Goal: Task Accomplishment & Management: Manage account settings

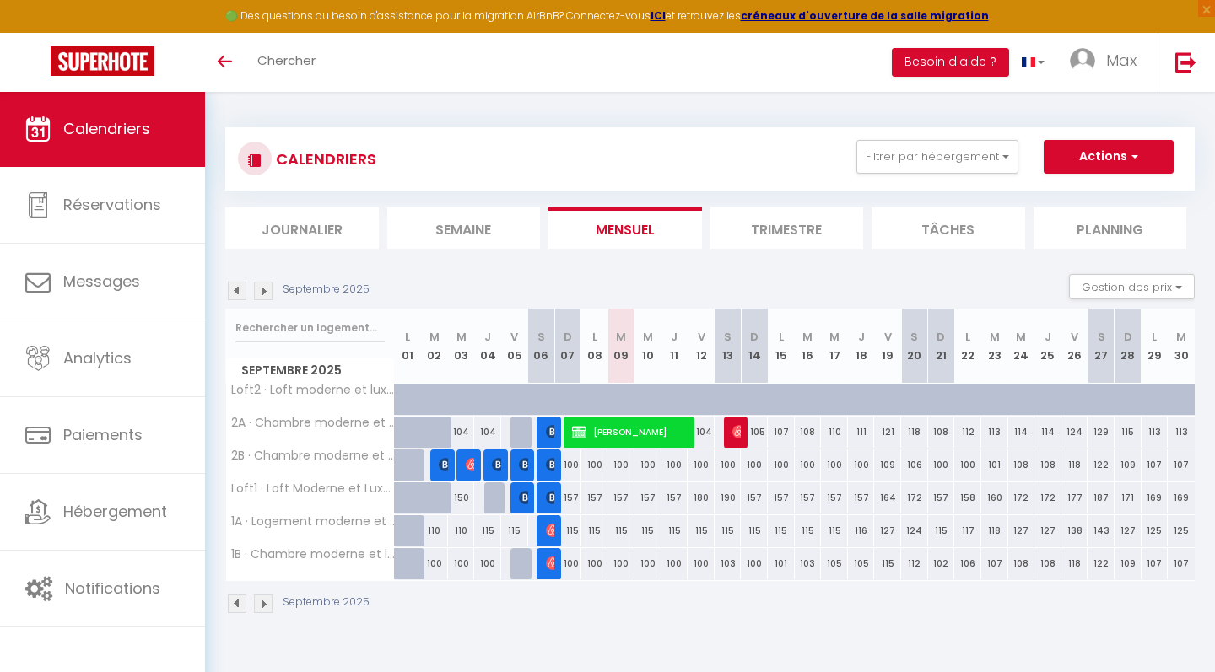
click at [522, 463] on img at bounding box center [525, 464] width 13 height 13
select select "OK"
select select "0"
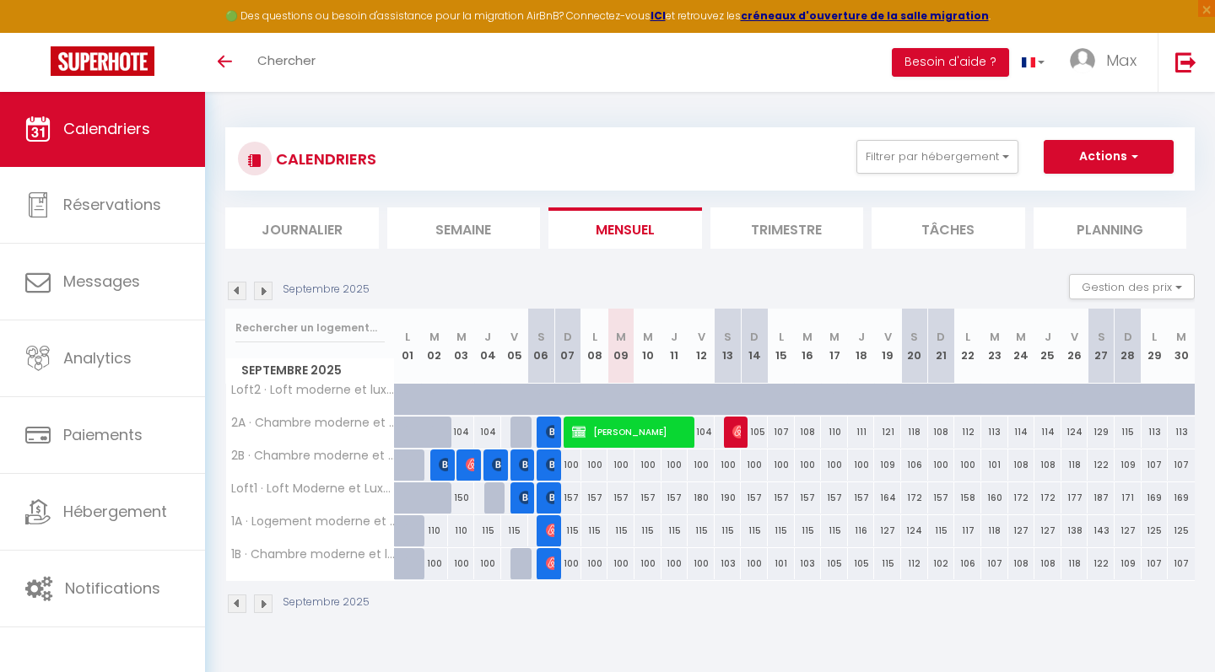
select select "1"
select select
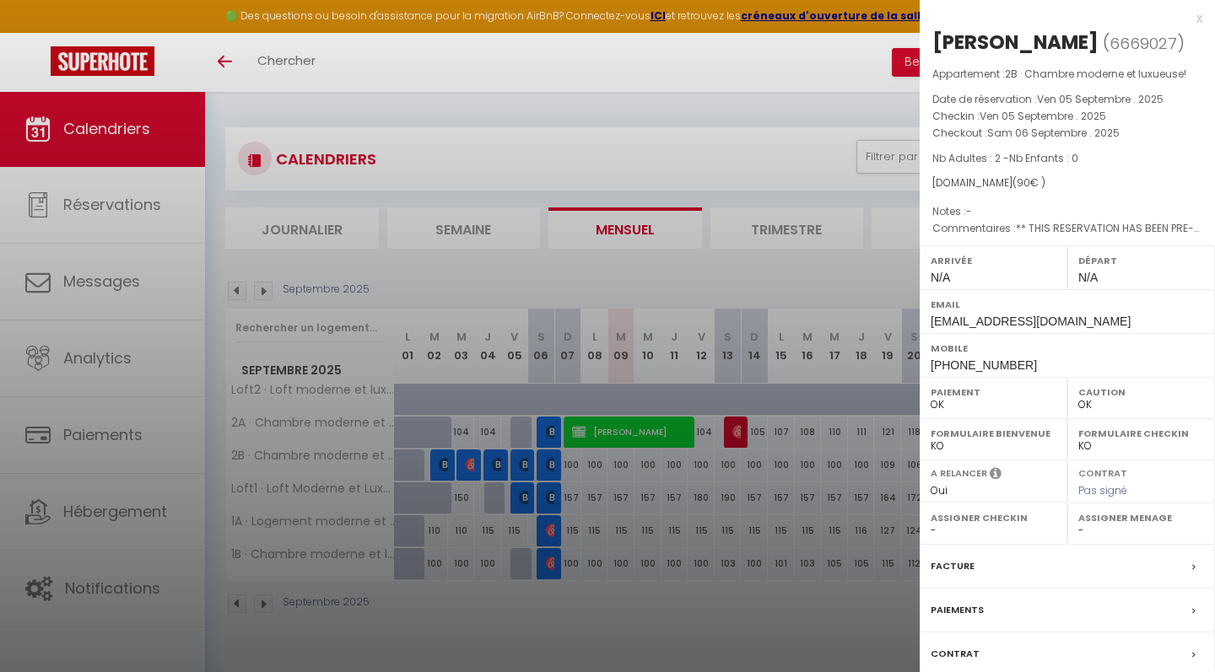
drag, startPoint x: 1008, startPoint y: 180, endPoint x: 1026, endPoint y: 180, distance: 18.6
click at [1026, 180] on span "( 90 € )" at bounding box center [1028, 182] width 33 height 14
click at [1101, 183] on div "[DOMAIN_NAME] ( 90 € )" at bounding box center [1067, 183] width 270 height 16
click at [1200, 17] on div "x" at bounding box center [1060, 18] width 283 height 20
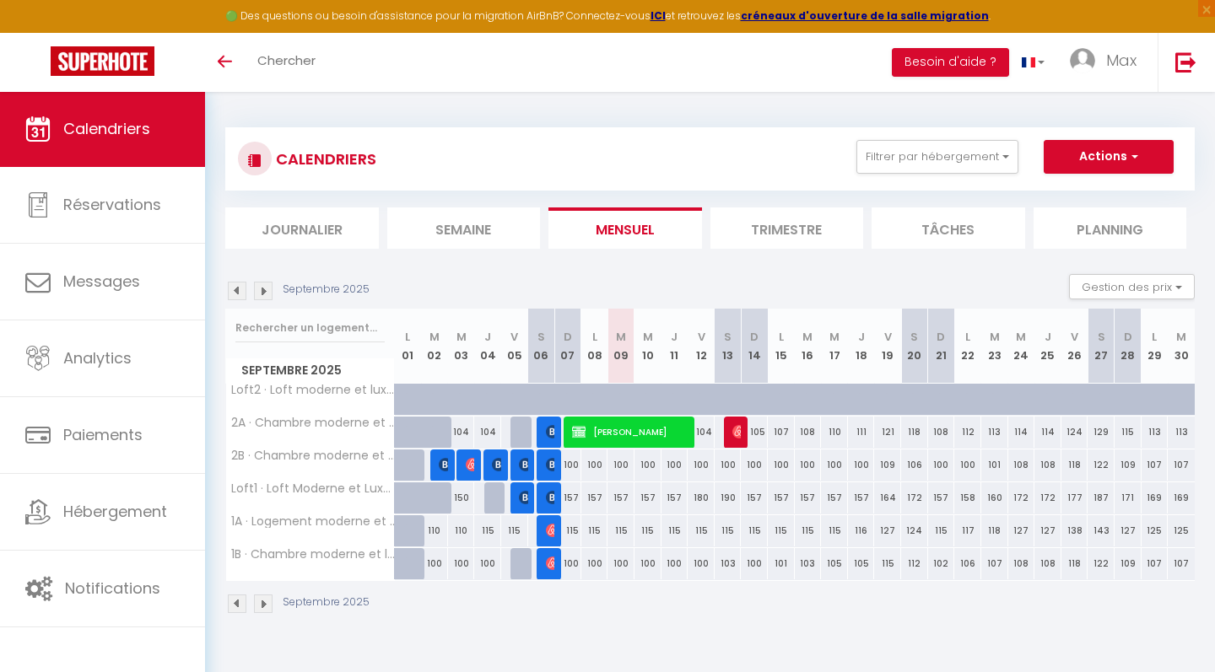
click at [552, 493] on img at bounding box center [552, 497] width 13 height 13
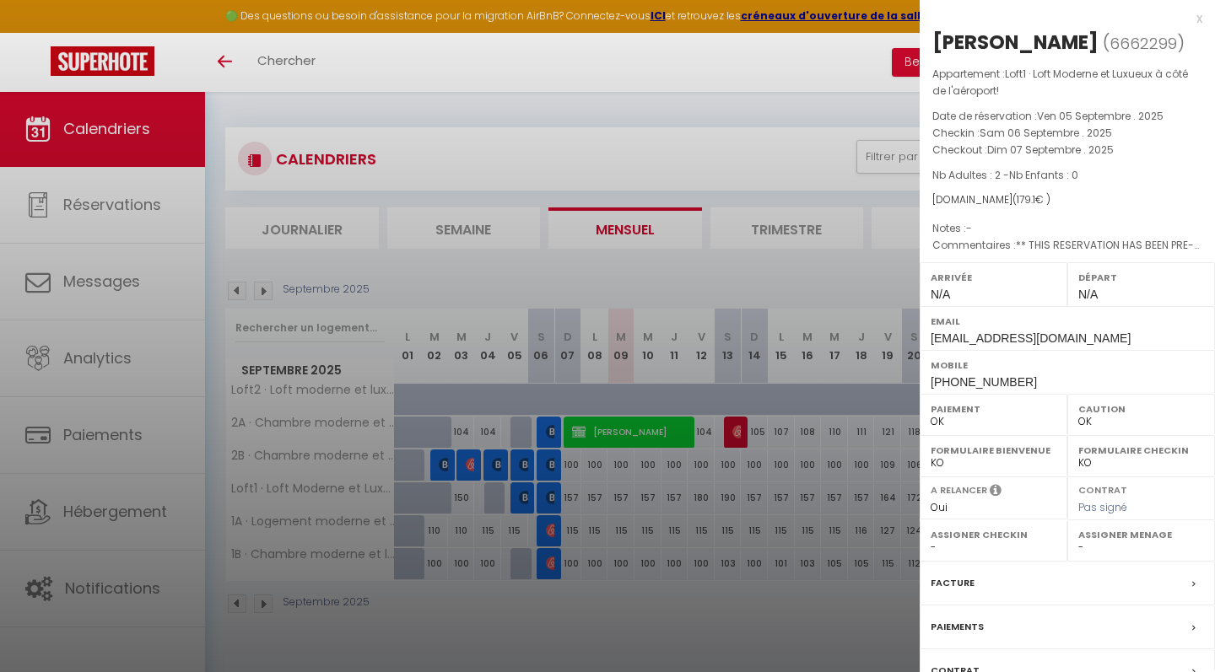
click at [1195, 19] on div "x" at bounding box center [1060, 18] width 283 height 20
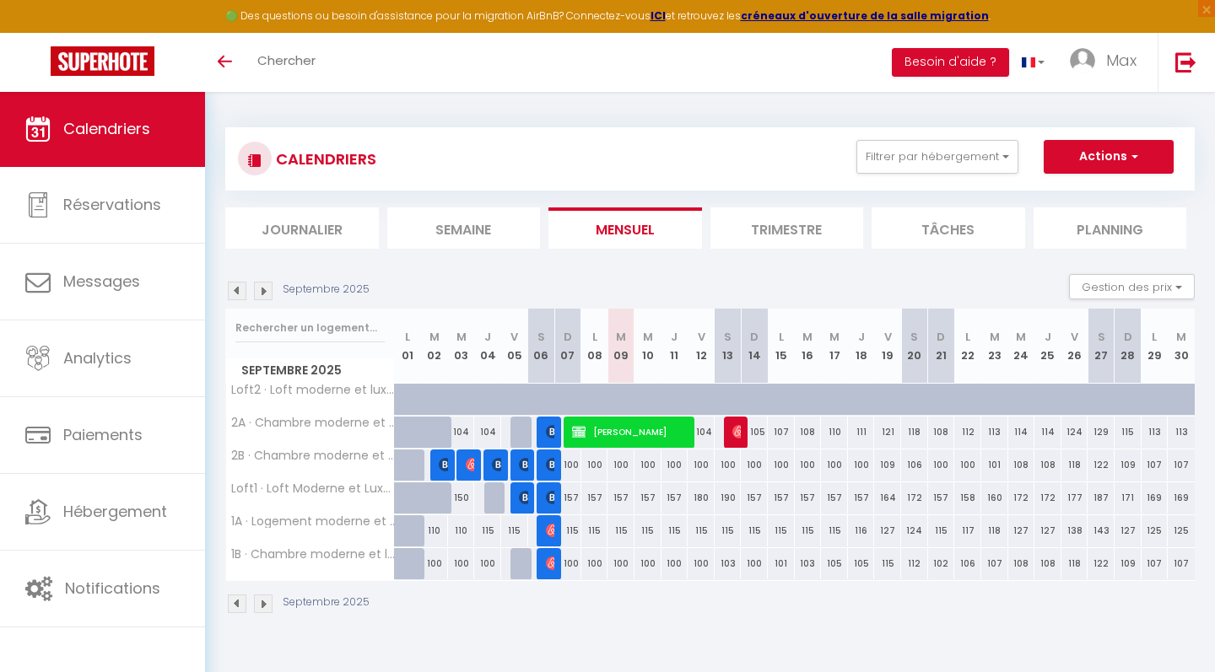
click at [527, 500] on img at bounding box center [525, 497] width 13 height 13
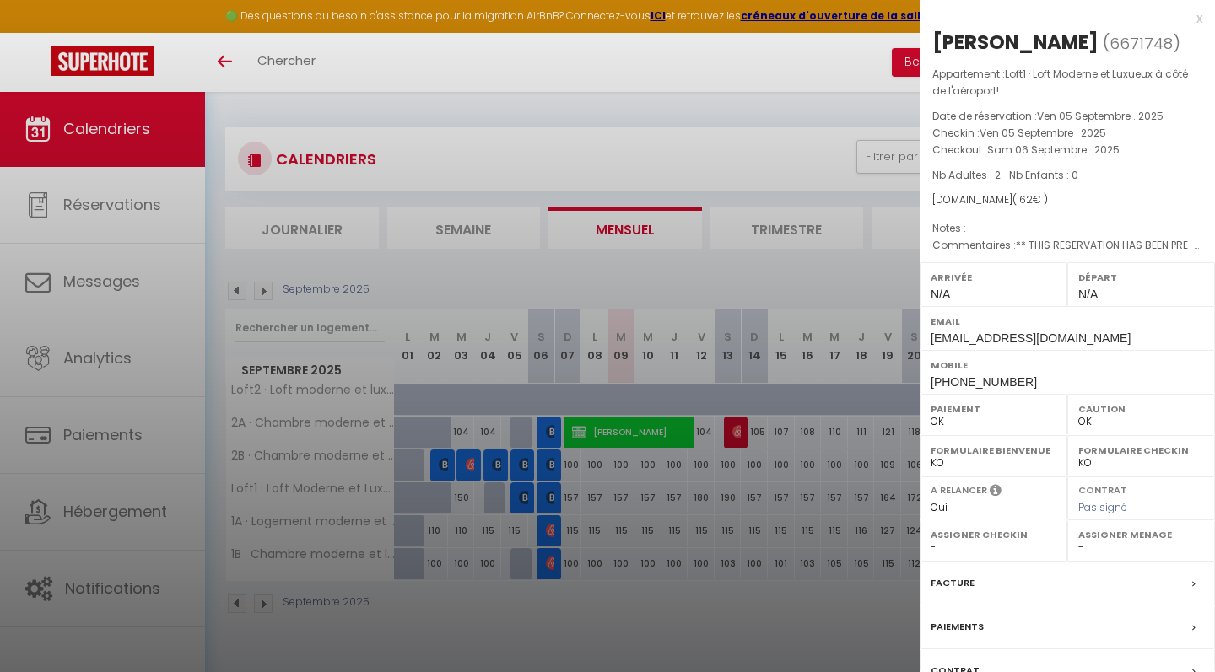
click at [1198, 19] on div "x" at bounding box center [1060, 18] width 283 height 20
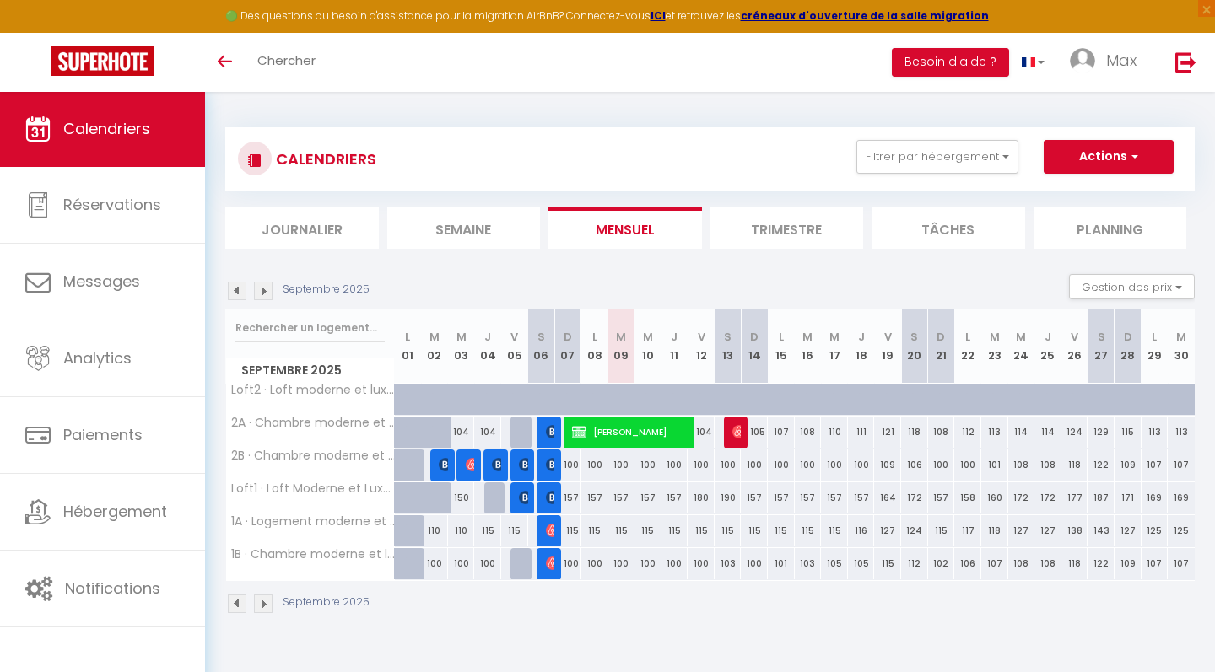
click at [550, 461] on img at bounding box center [552, 464] width 13 height 13
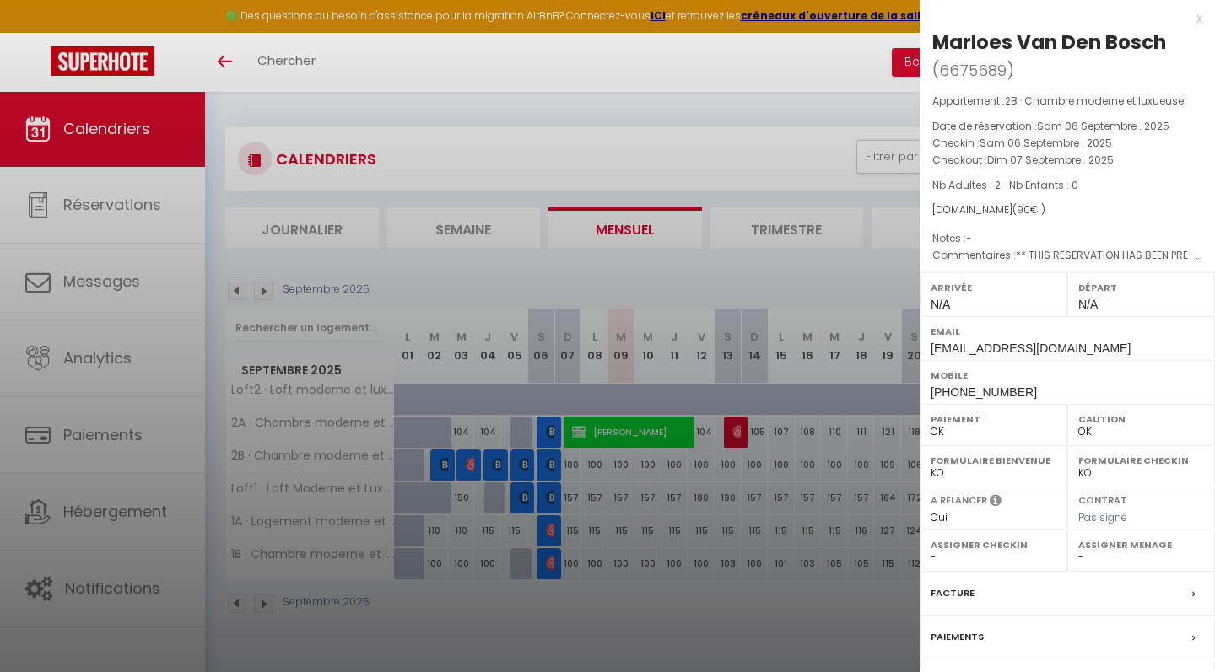
click at [1196, 22] on div "x" at bounding box center [1060, 18] width 283 height 20
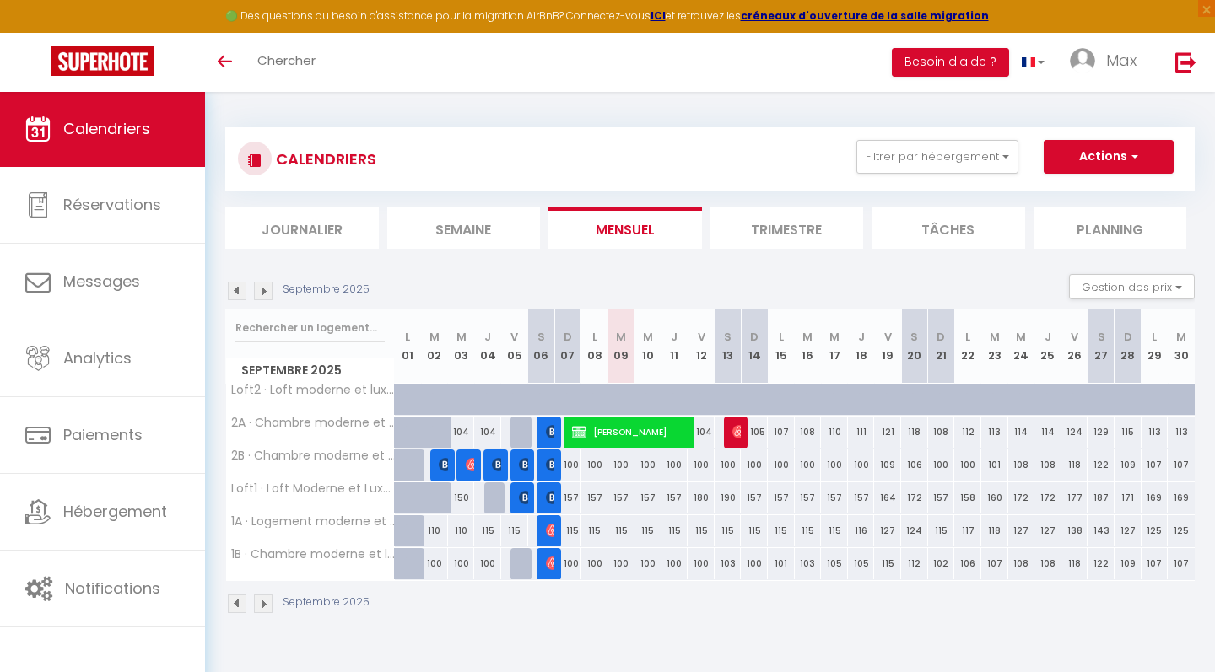
click at [526, 466] on img at bounding box center [525, 464] width 13 height 13
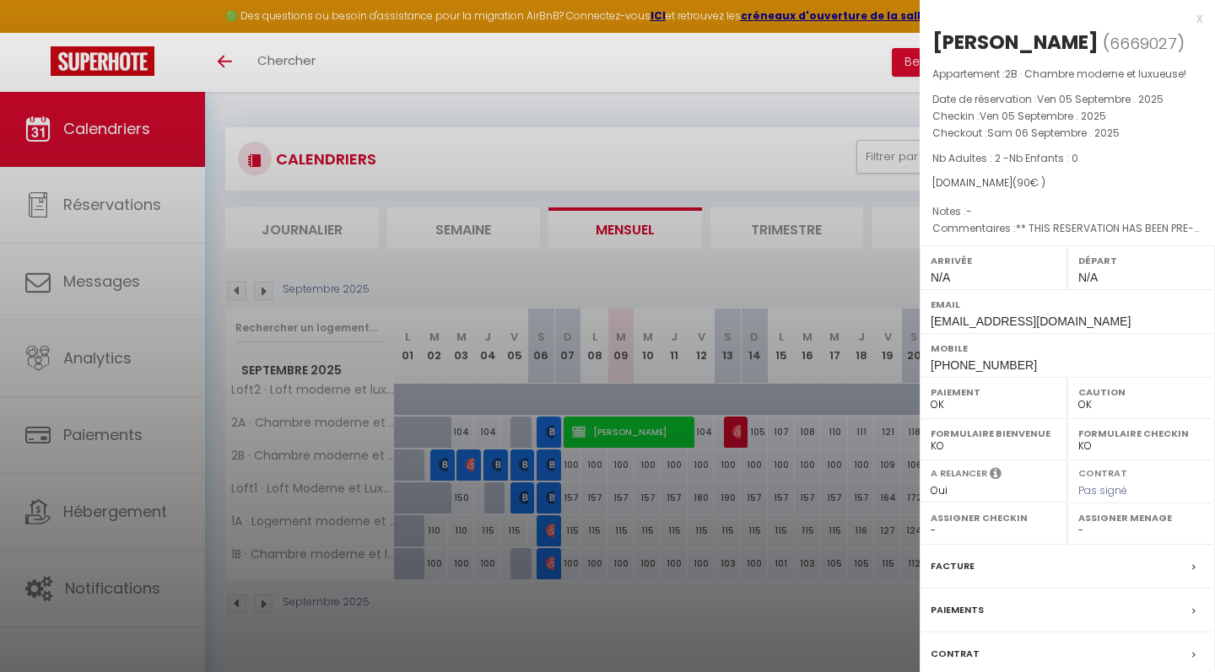
click at [1199, 19] on div "x" at bounding box center [1060, 18] width 283 height 20
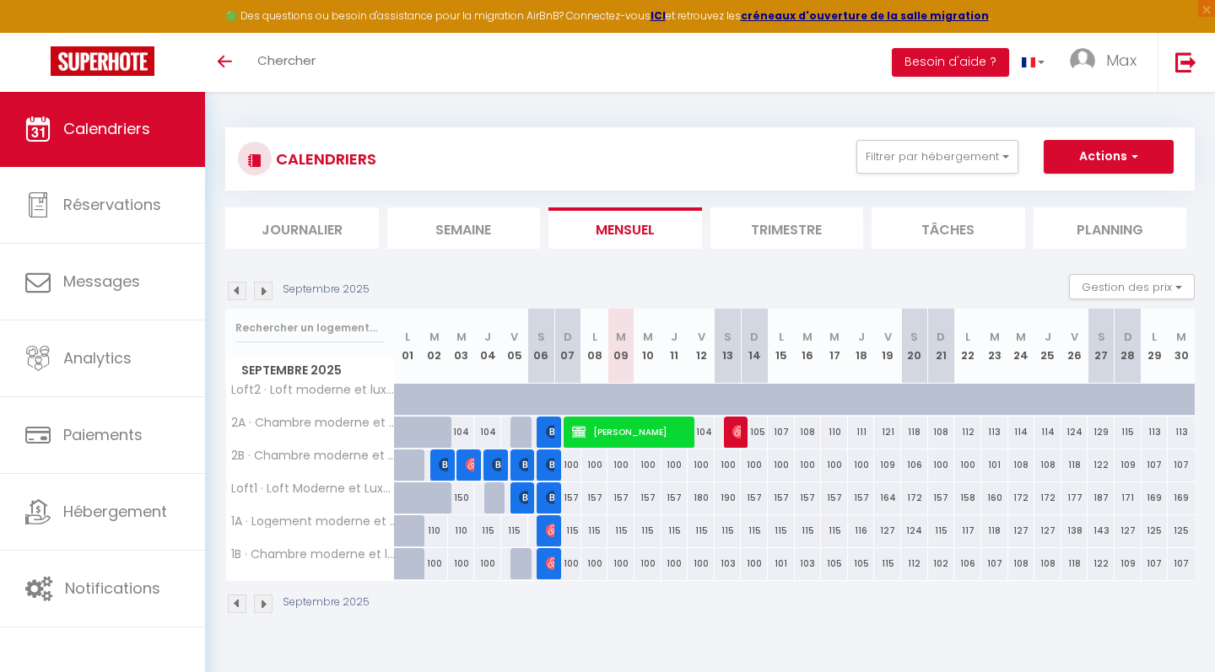
click at [494, 466] on img at bounding box center [498, 464] width 13 height 13
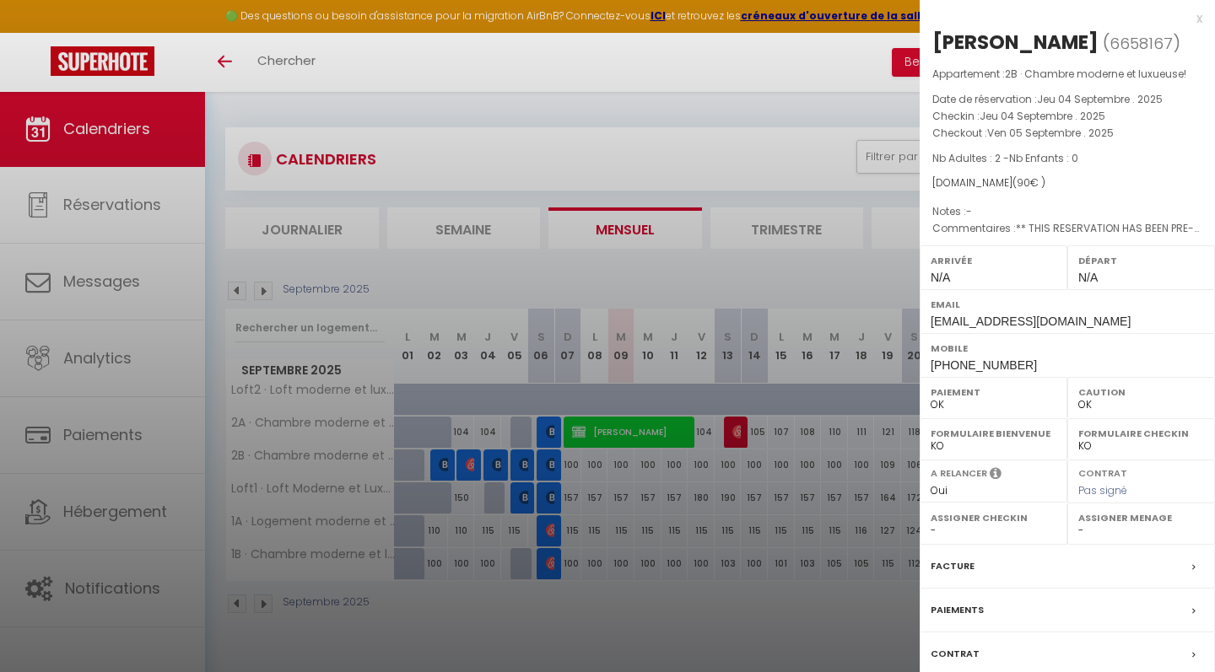
click at [1198, 19] on div "x" at bounding box center [1060, 18] width 283 height 20
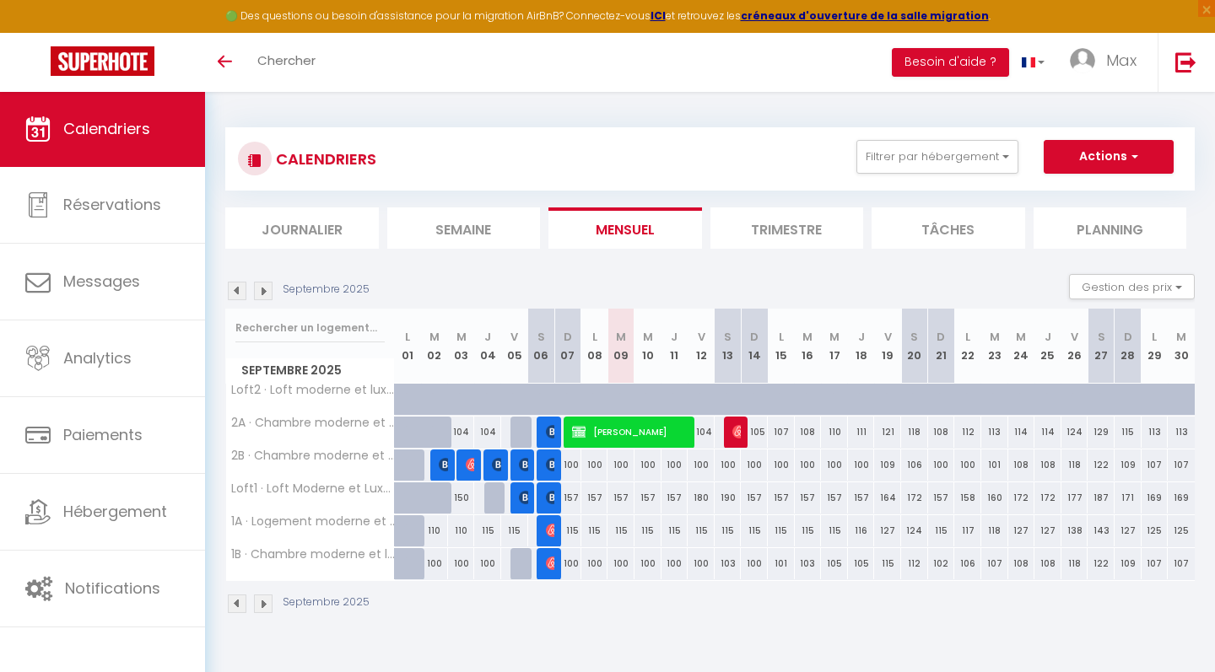
click at [472, 466] on img at bounding box center [472, 464] width 13 height 13
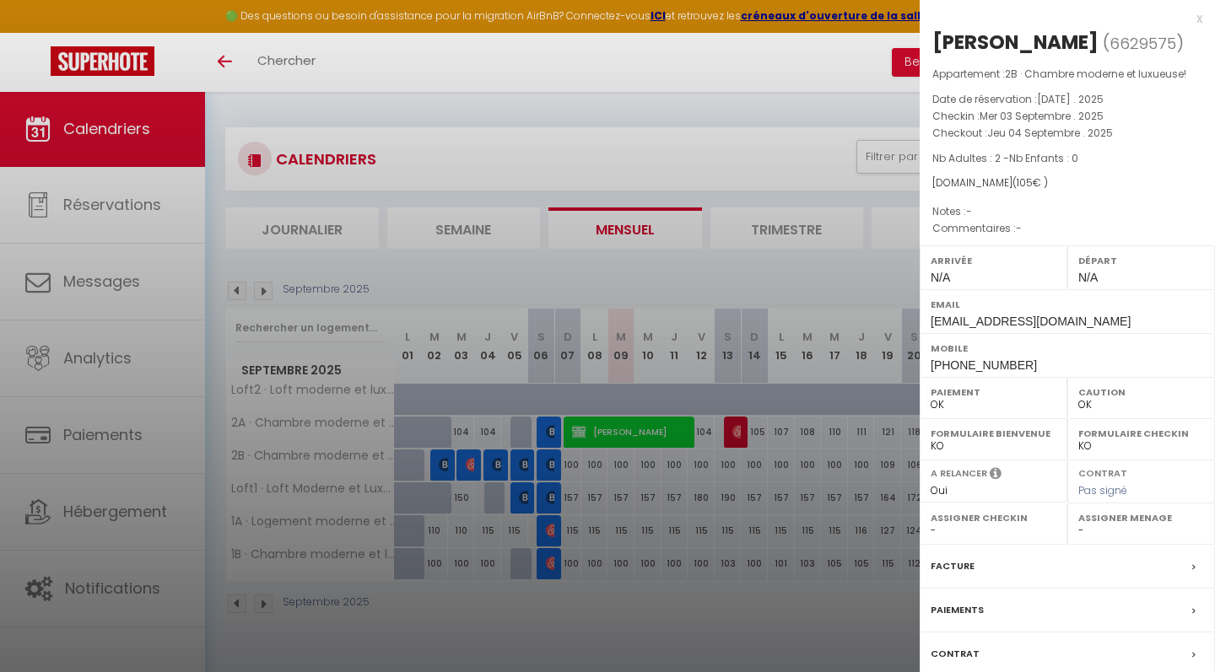
click at [1201, 13] on div "x" at bounding box center [1060, 18] width 283 height 20
